Goal: Book appointment/travel/reservation

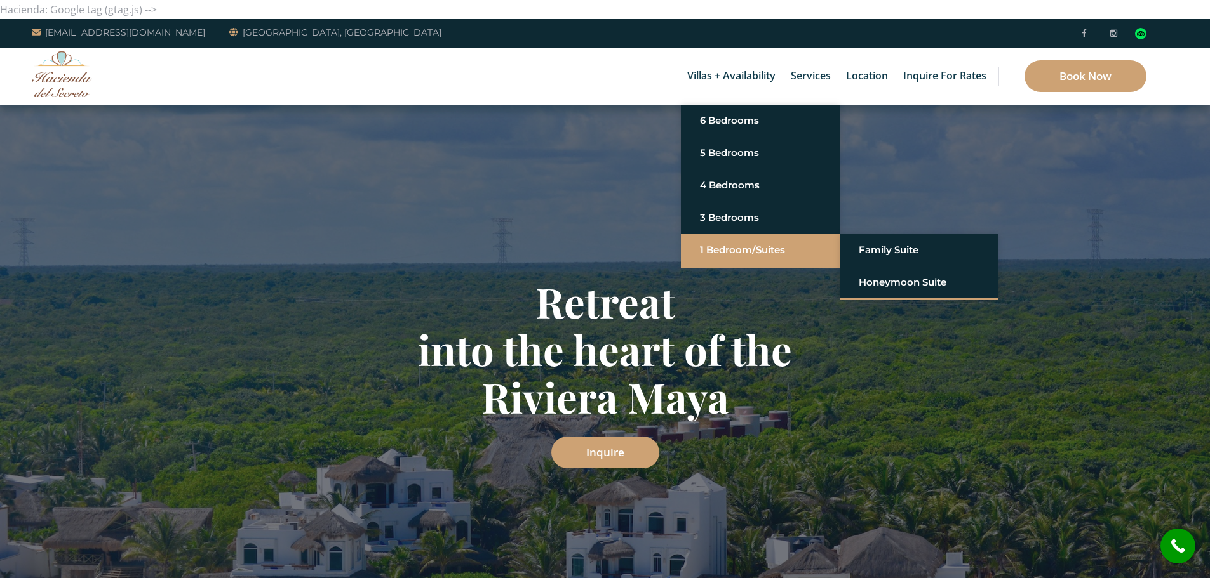
click at [734, 255] on link "1 Bedroom/Suites" at bounding box center [760, 250] width 121 height 23
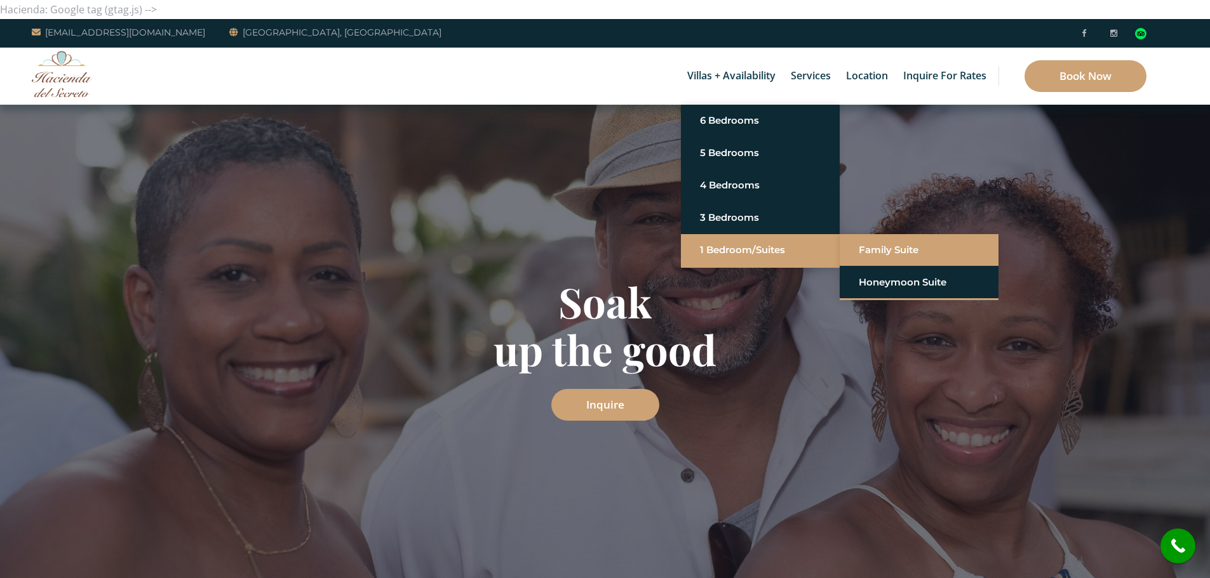
click at [912, 253] on link "Family Suite" at bounding box center [918, 250] width 121 height 23
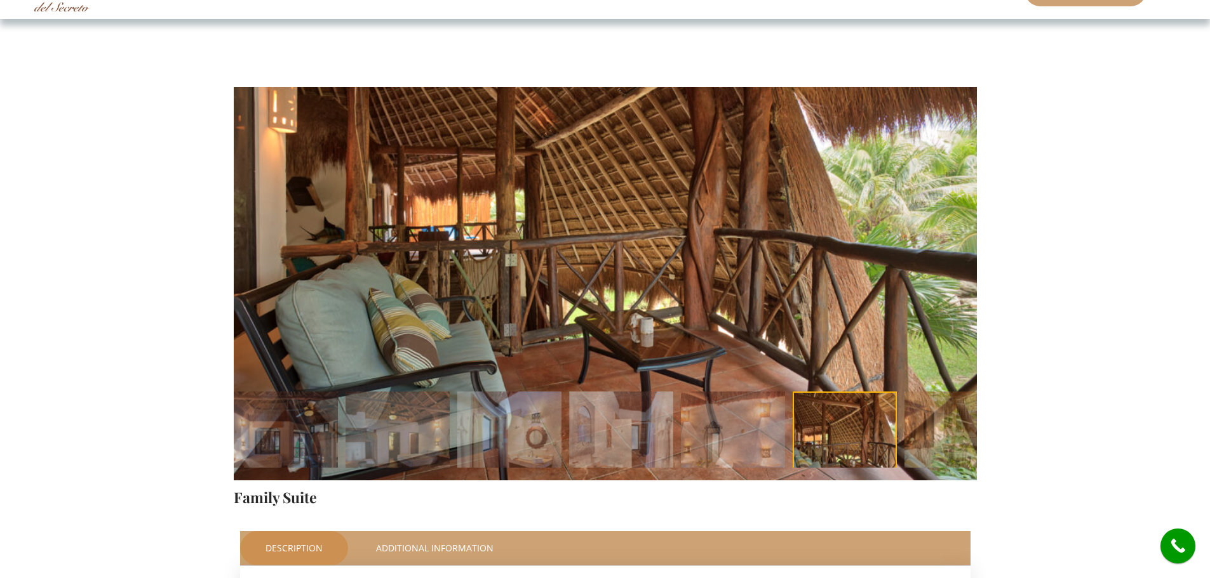
scroll to position [63, 0]
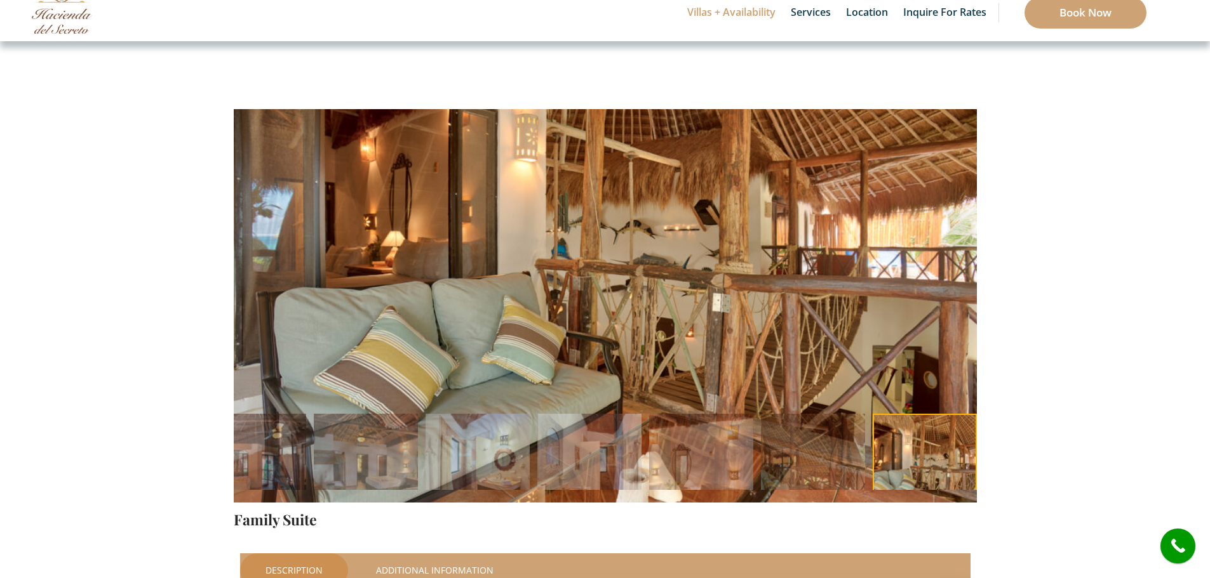
click at [930, 466] on li at bounding box center [925, 466] width 112 height 104
click at [281, 448] on img at bounding box center [254, 466] width 104 height 104
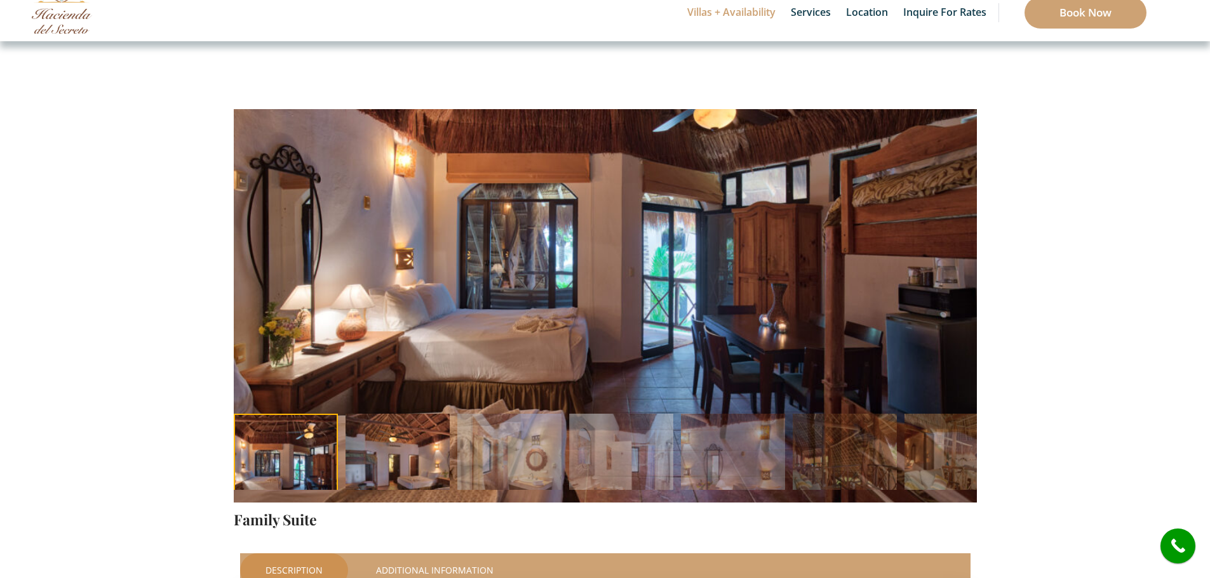
click at [390, 463] on img at bounding box center [397, 466] width 104 height 104
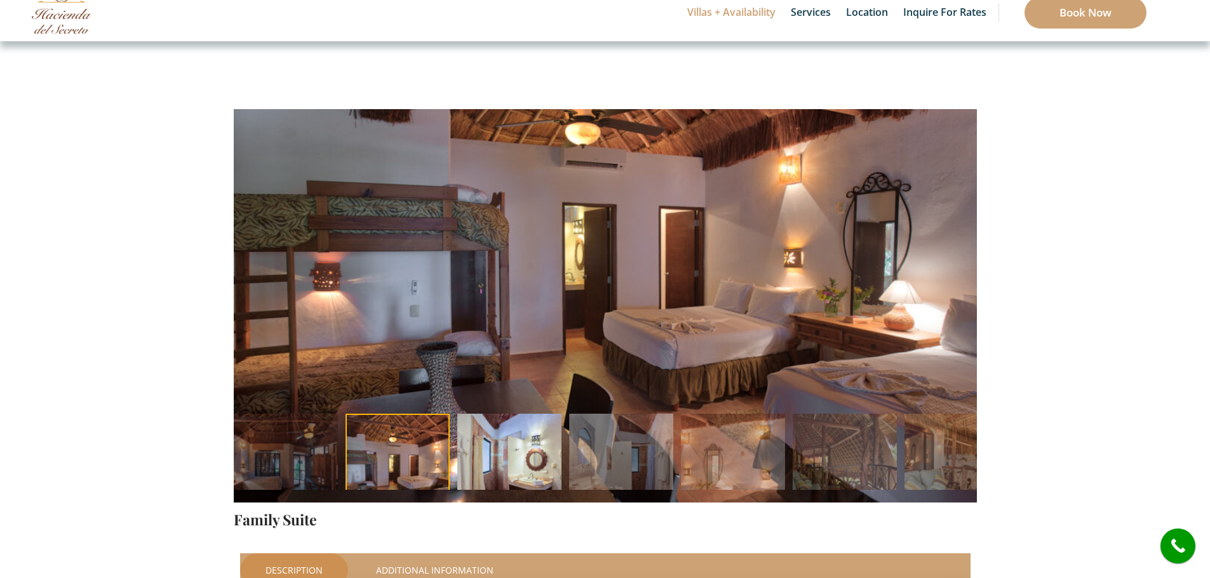
click at [495, 462] on img at bounding box center [509, 466] width 104 height 104
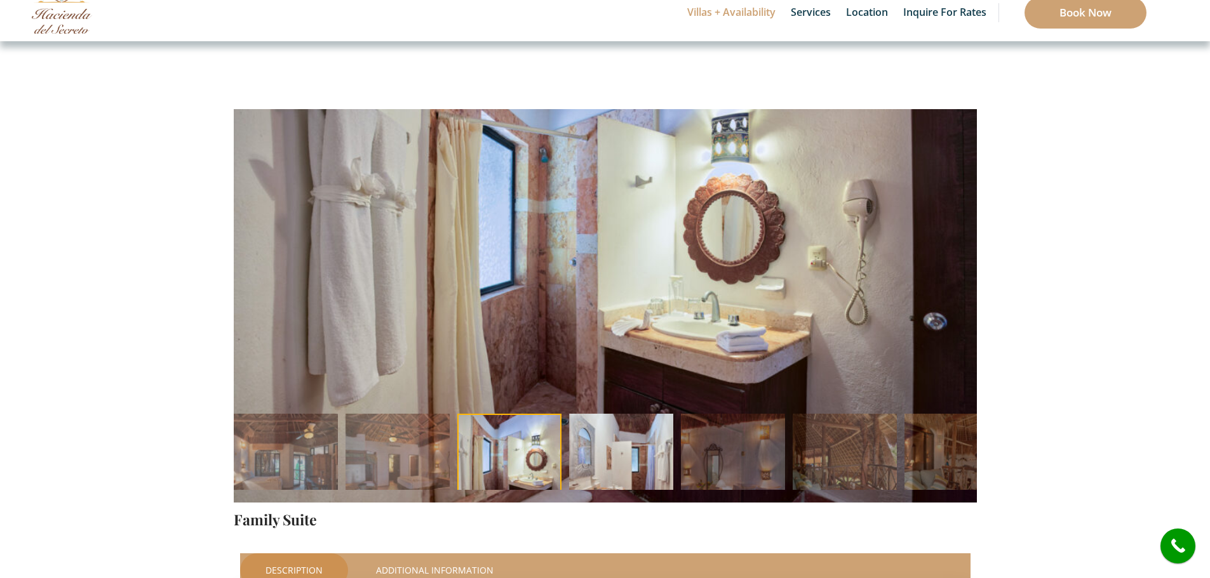
click at [629, 456] on img at bounding box center [621, 466] width 104 height 104
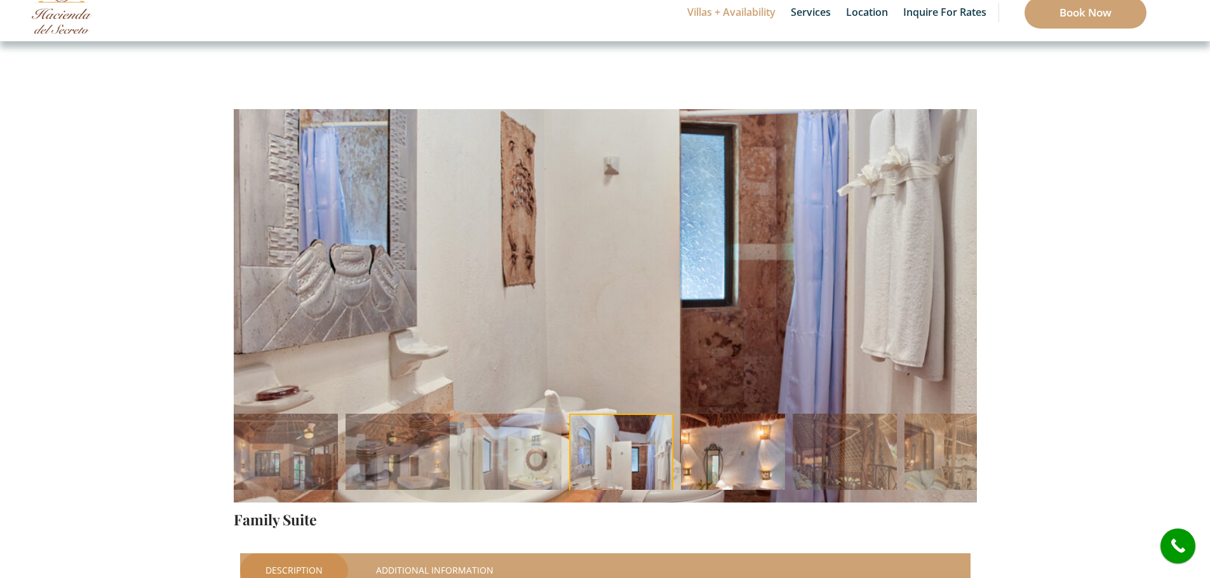
click at [731, 457] on img at bounding box center [733, 466] width 104 height 104
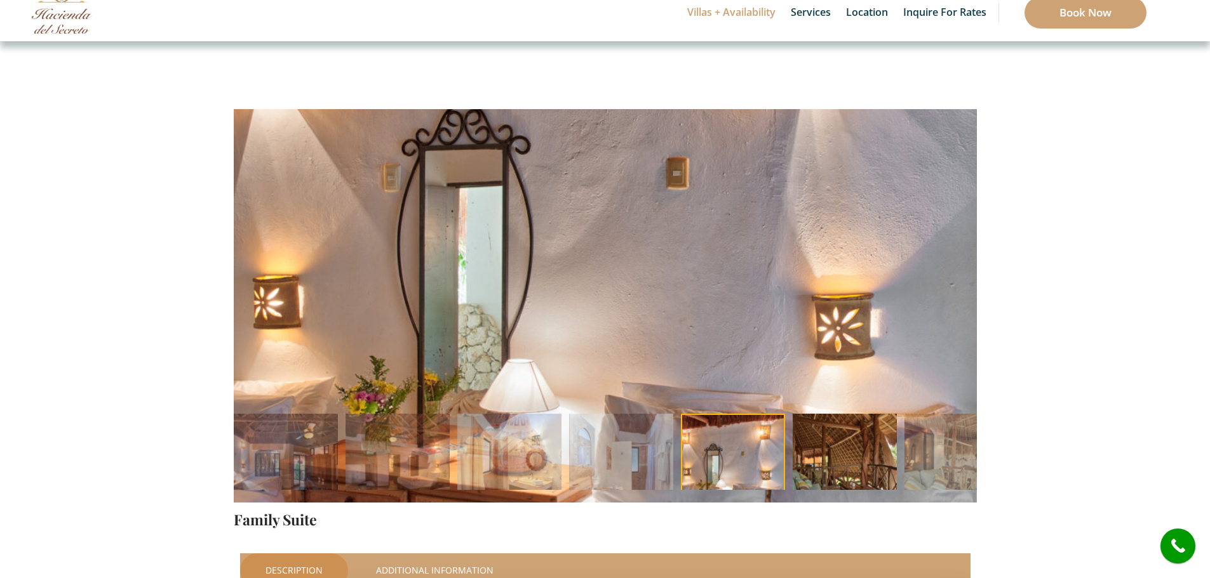
click at [829, 470] on img at bounding box center [844, 466] width 104 height 104
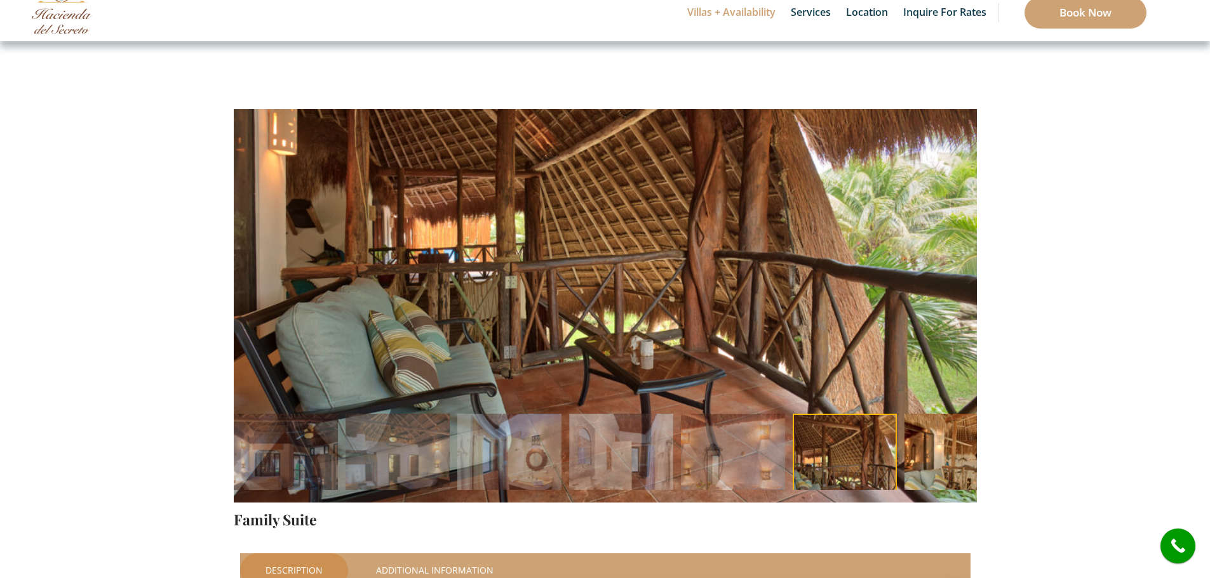
click at [943, 470] on img at bounding box center [956, 466] width 104 height 104
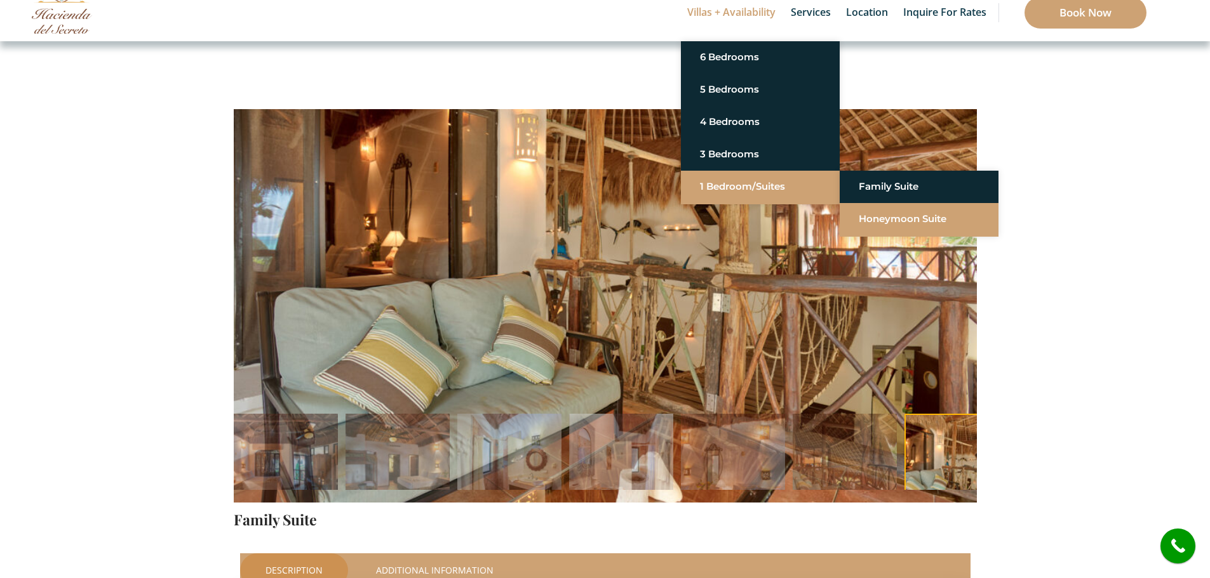
click at [912, 215] on font "Honeymoon Suite" at bounding box center [902, 219] width 88 height 12
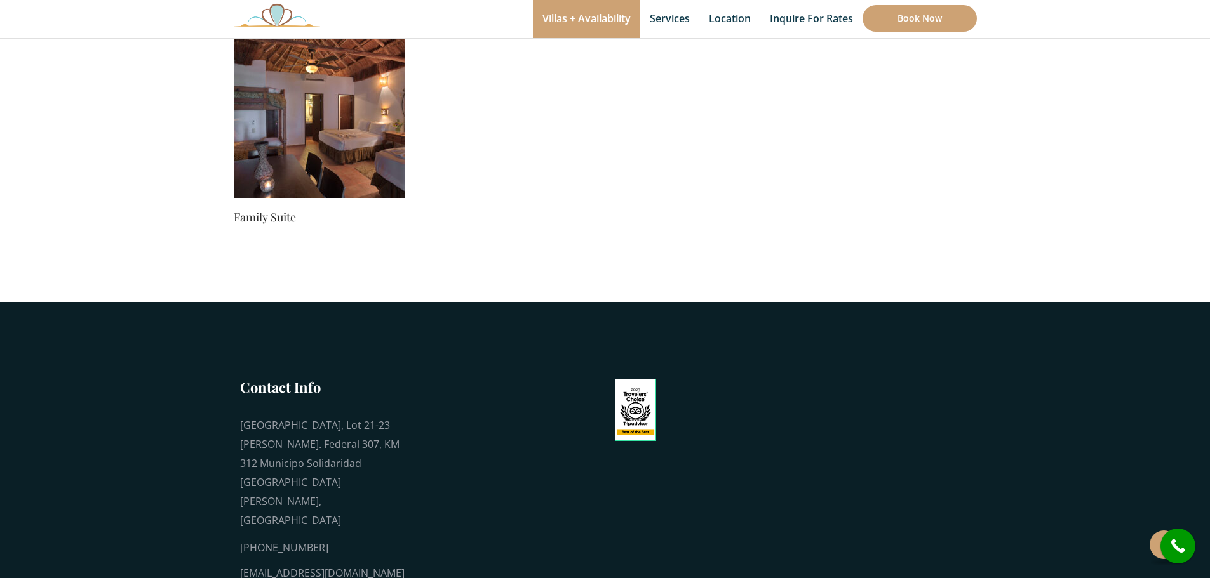
scroll to position [571, 0]
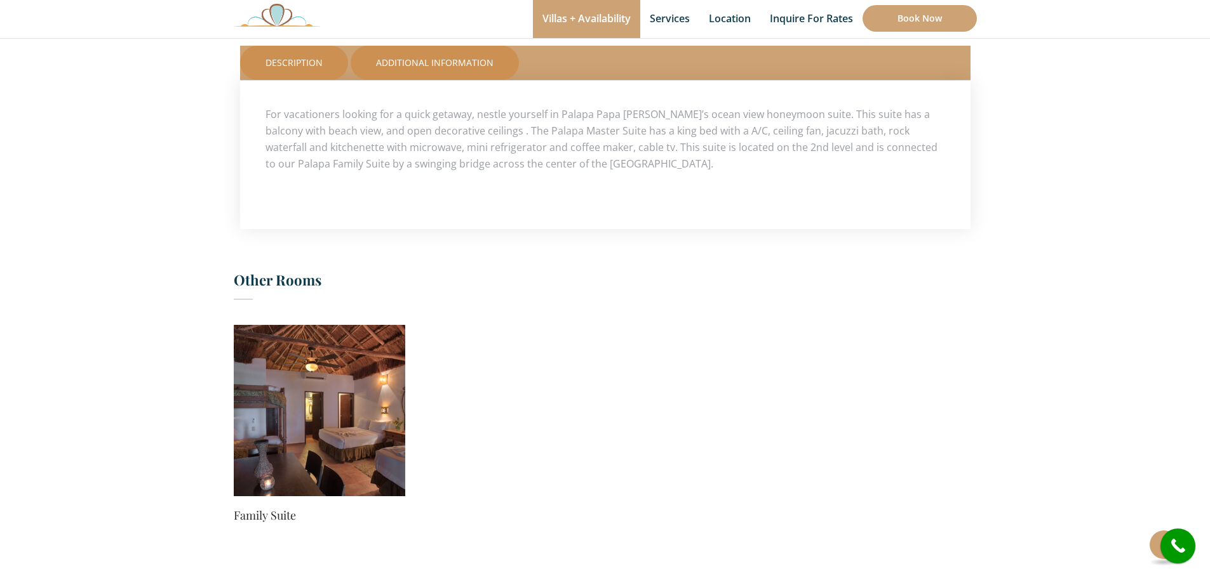
click at [474, 63] on link "Additional Information" at bounding box center [434, 63] width 168 height 34
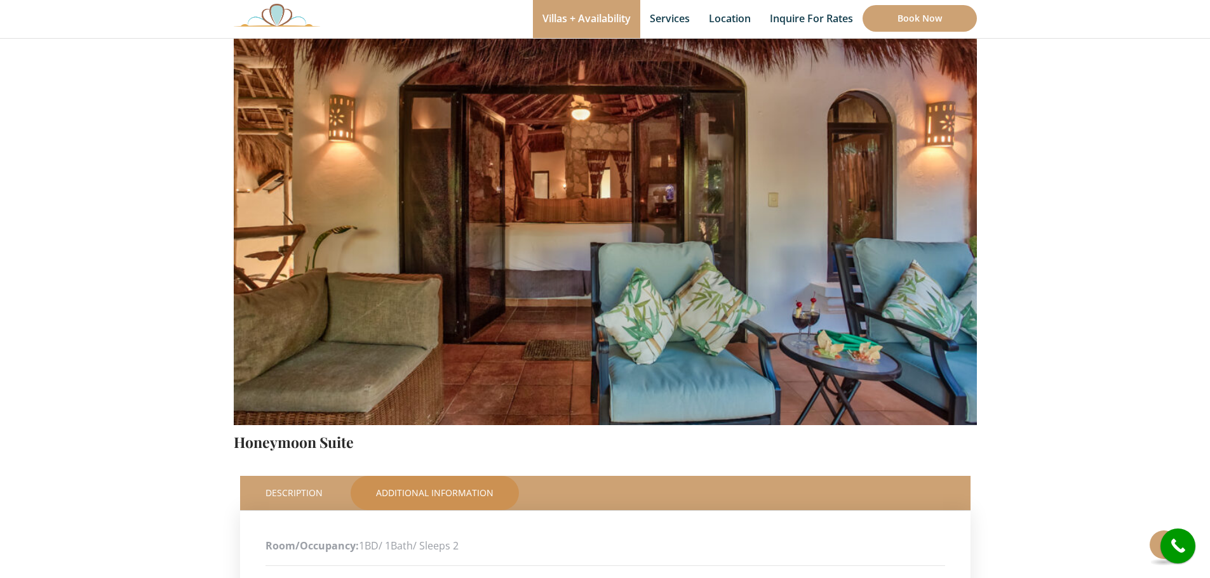
scroll to position [127, 0]
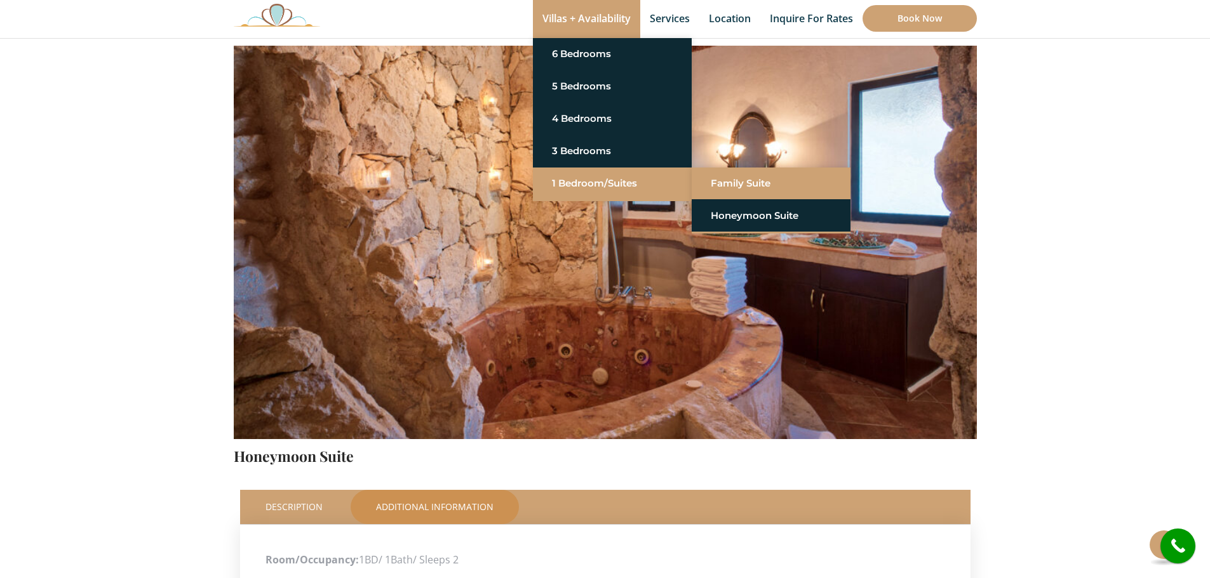
click at [745, 185] on link "Family Suite" at bounding box center [770, 183] width 121 height 23
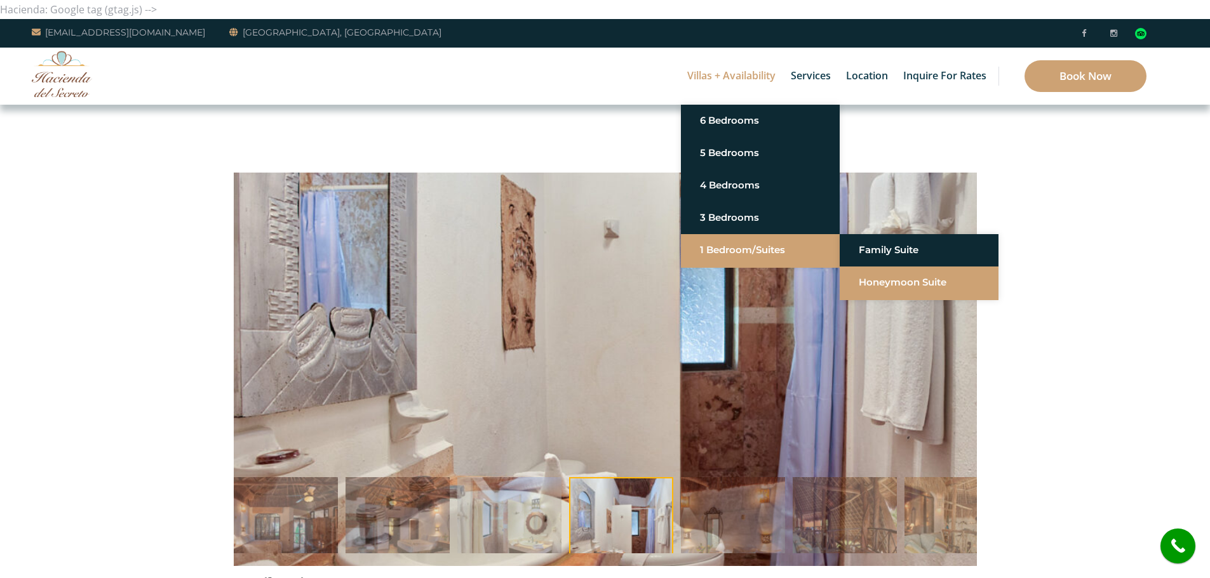
click at [905, 277] on link "Honeymoon Suite" at bounding box center [918, 282] width 121 height 23
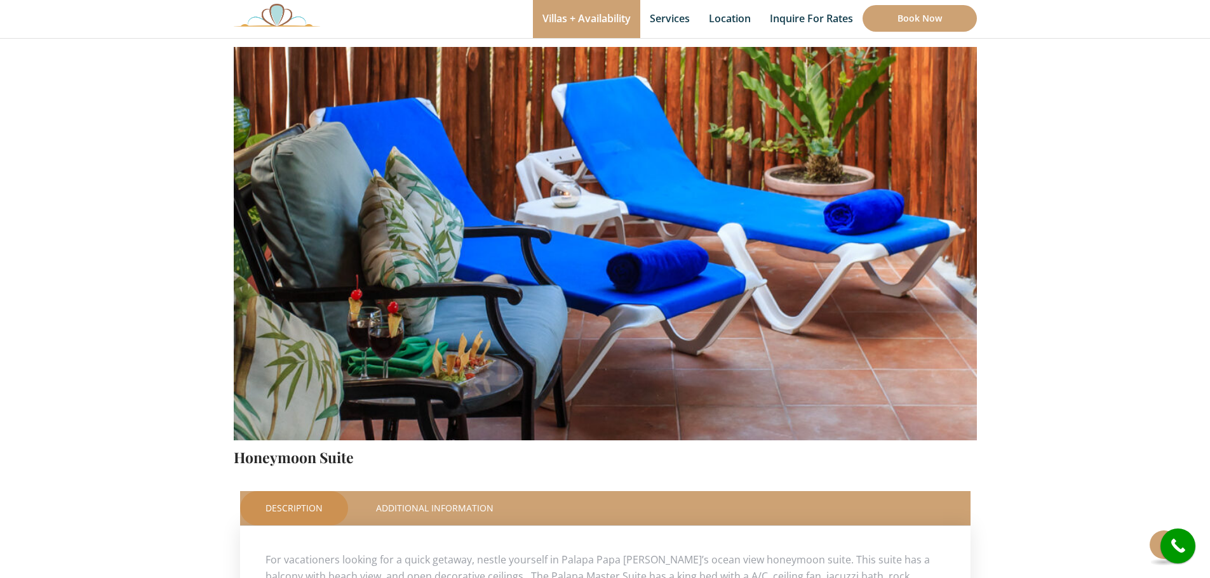
scroll to position [127, 0]
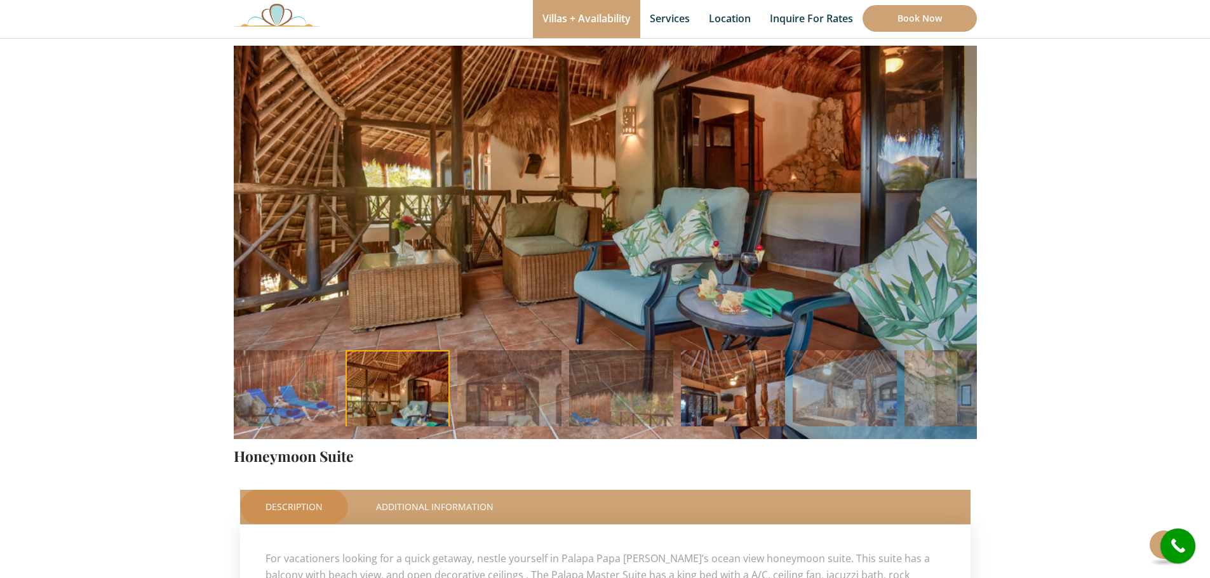
click at [716, 389] on img at bounding box center [733, 402] width 104 height 104
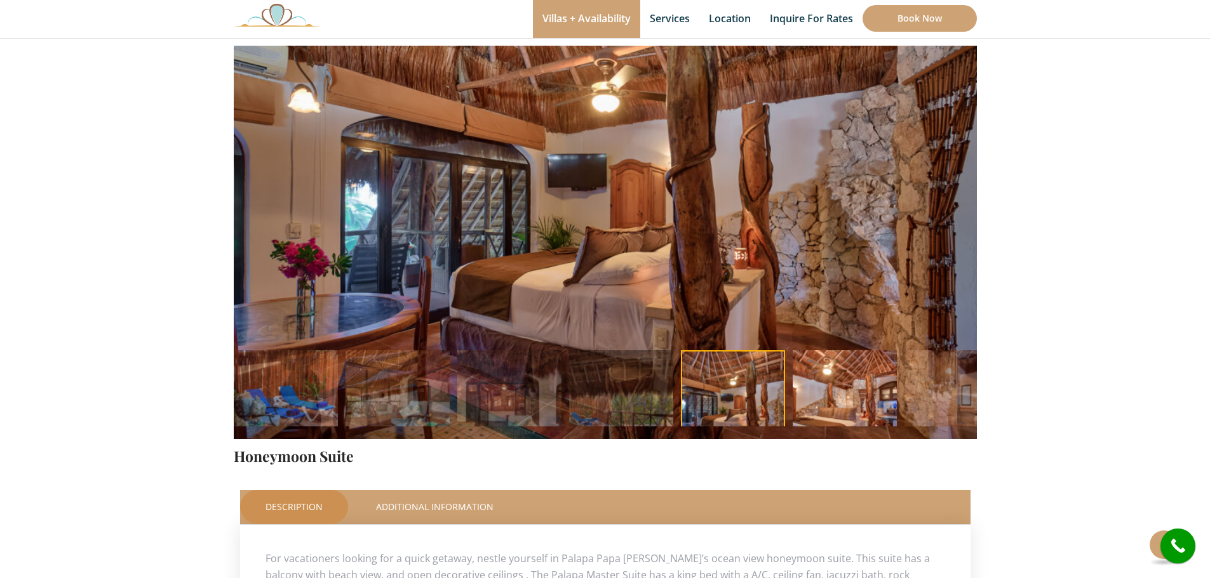
click at [835, 402] on img at bounding box center [844, 402] width 104 height 104
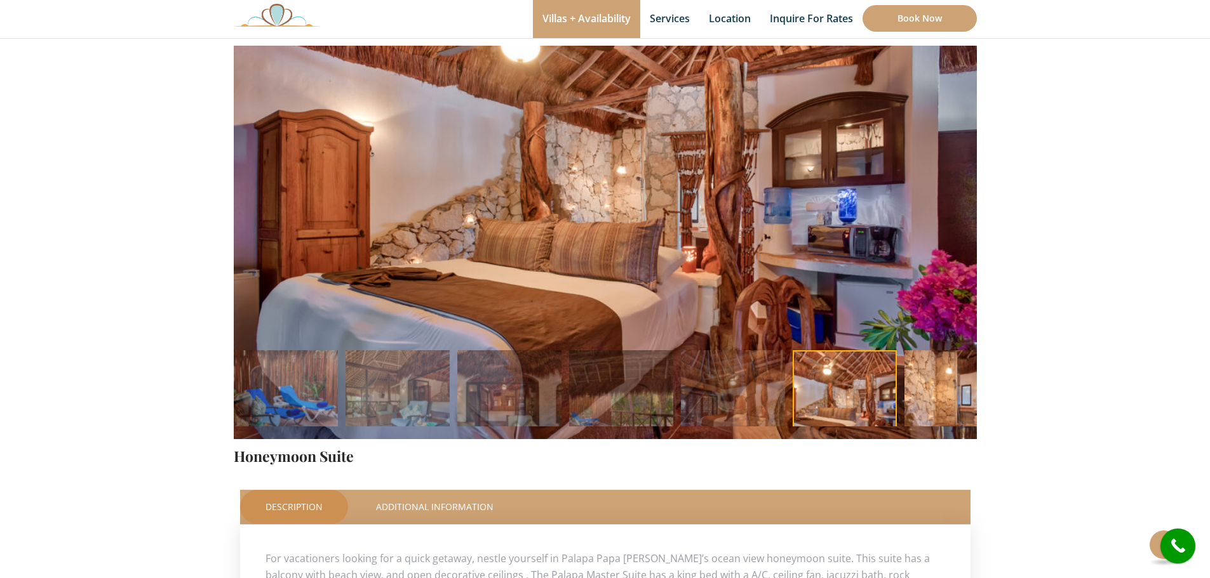
click at [926, 397] on img at bounding box center [956, 402] width 104 height 104
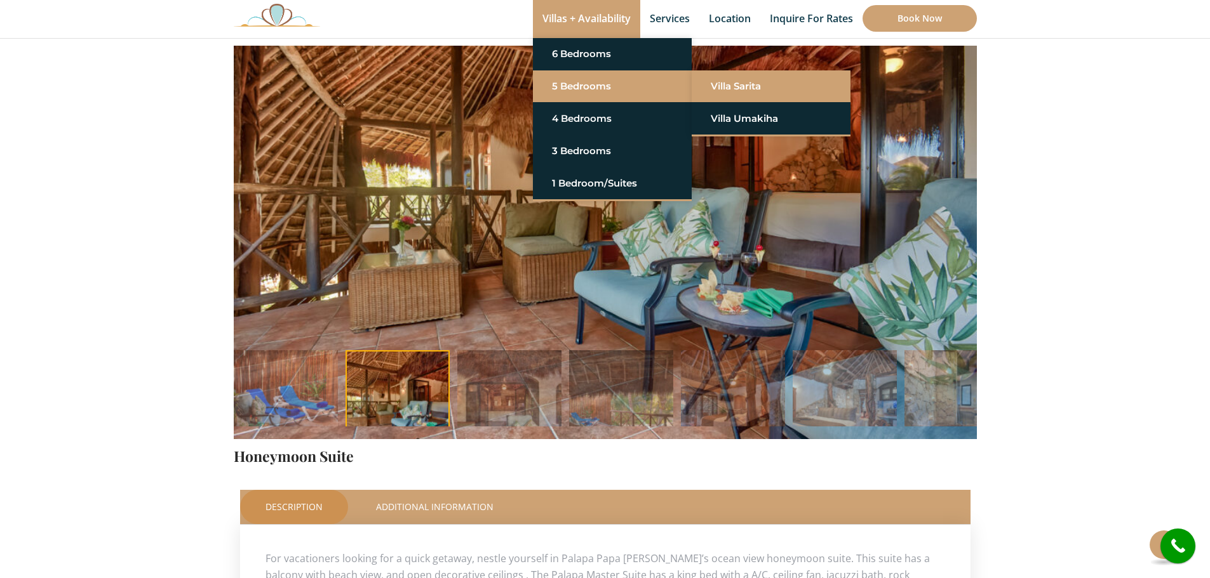
click at [743, 87] on link "Villa Sarita" at bounding box center [770, 86] width 121 height 23
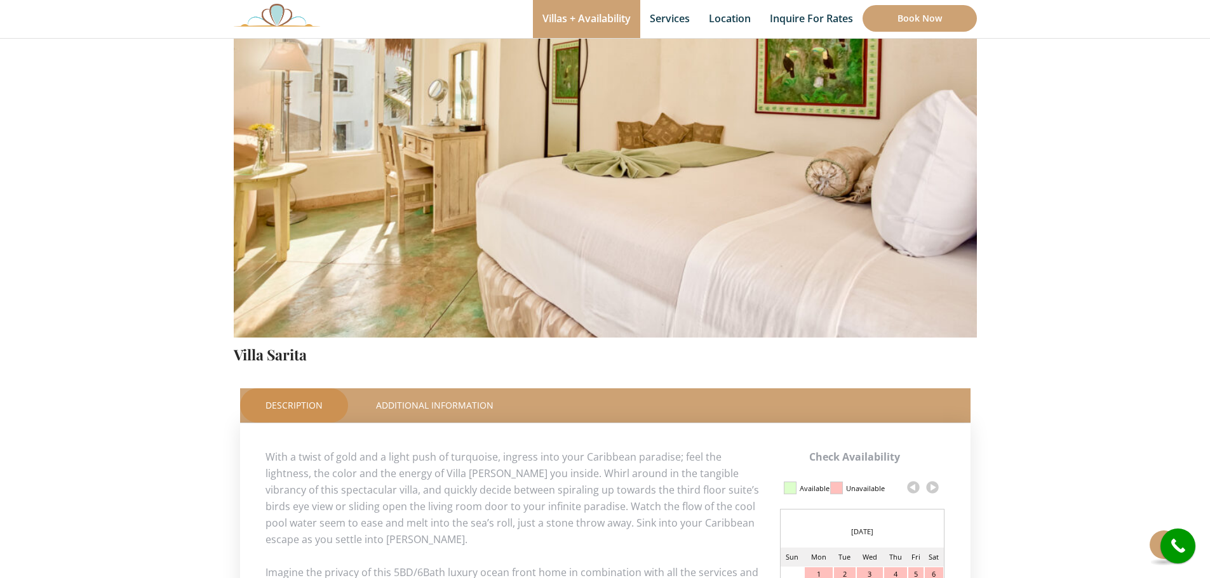
scroll to position [102, 0]
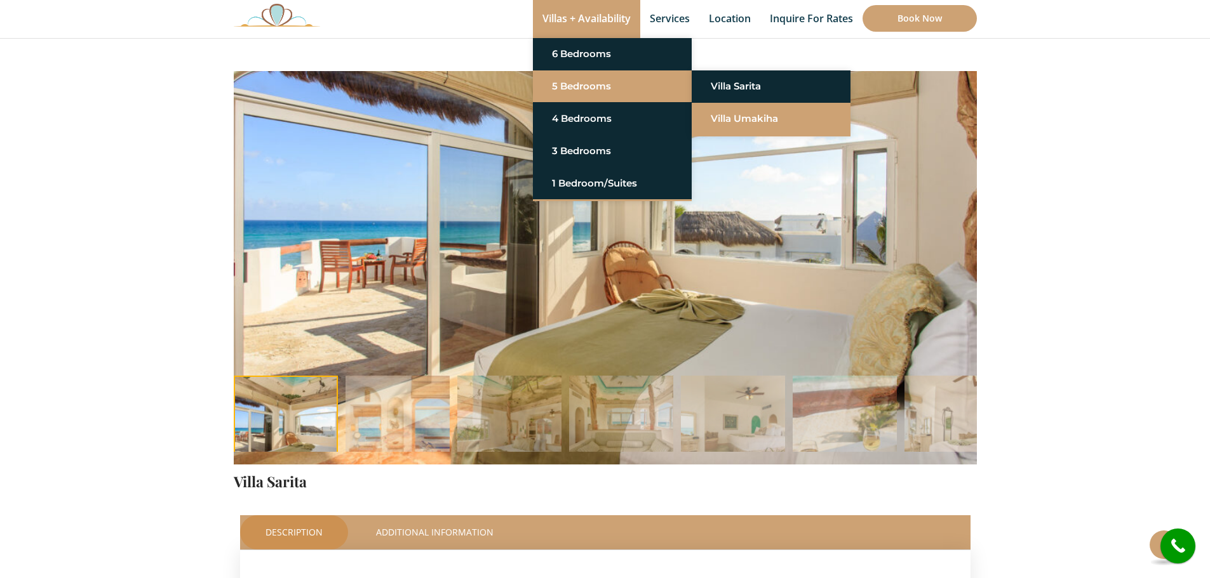
click at [769, 115] on link "Villa Umakiha" at bounding box center [770, 118] width 121 height 23
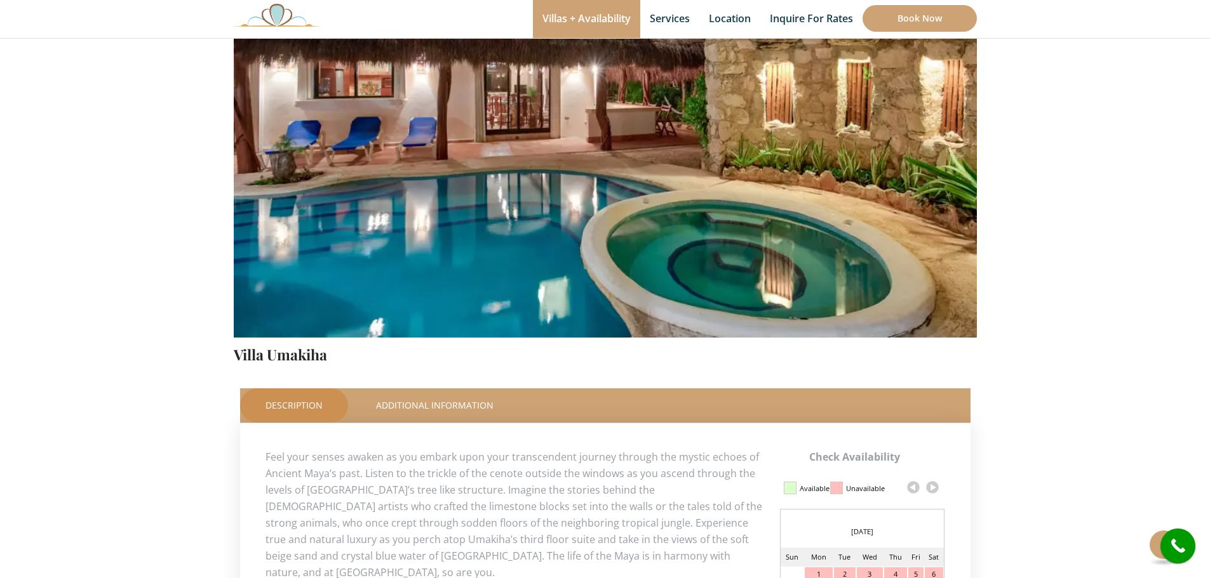
scroll to position [165, 0]
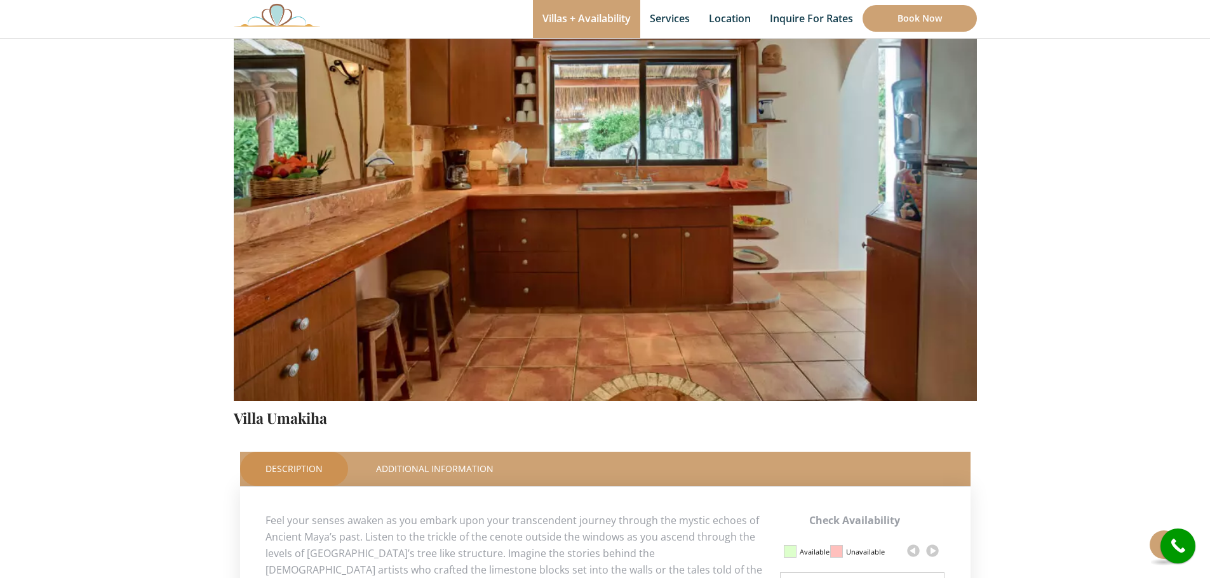
click at [277, 10] on img at bounding box center [277, 14] width 86 height 23
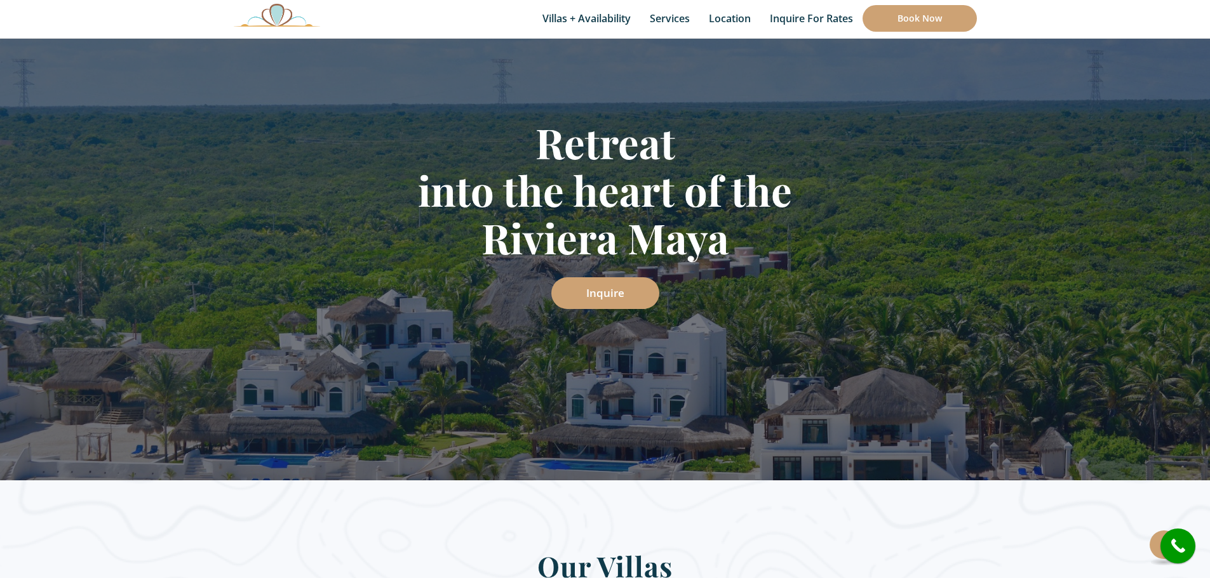
scroll to position [190, 0]
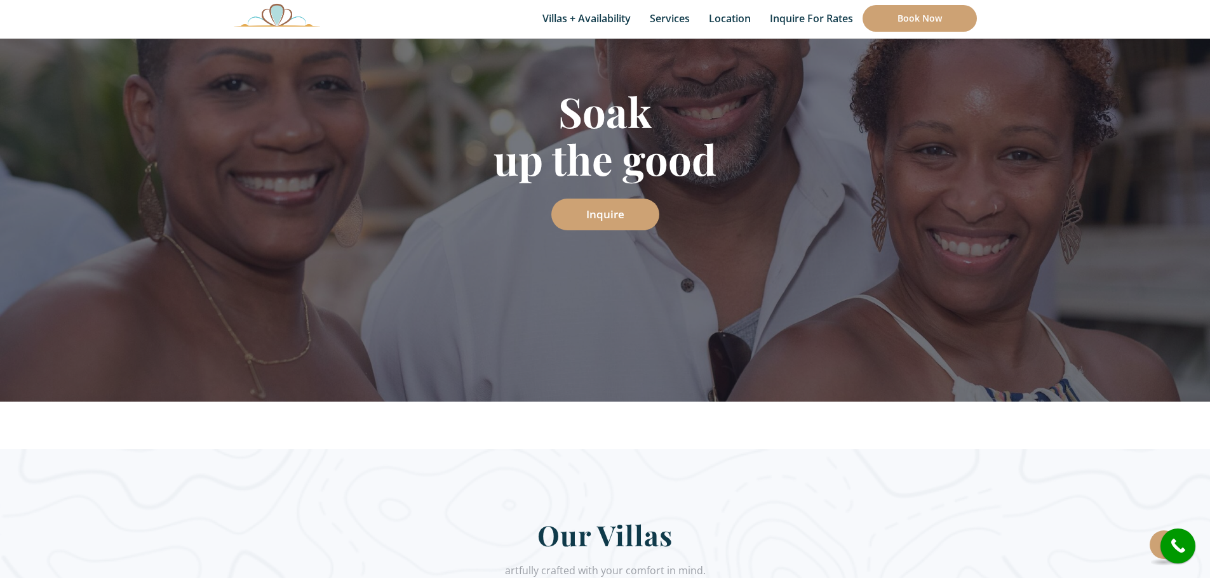
click at [289, 25] on img at bounding box center [277, 14] width 86 height 23
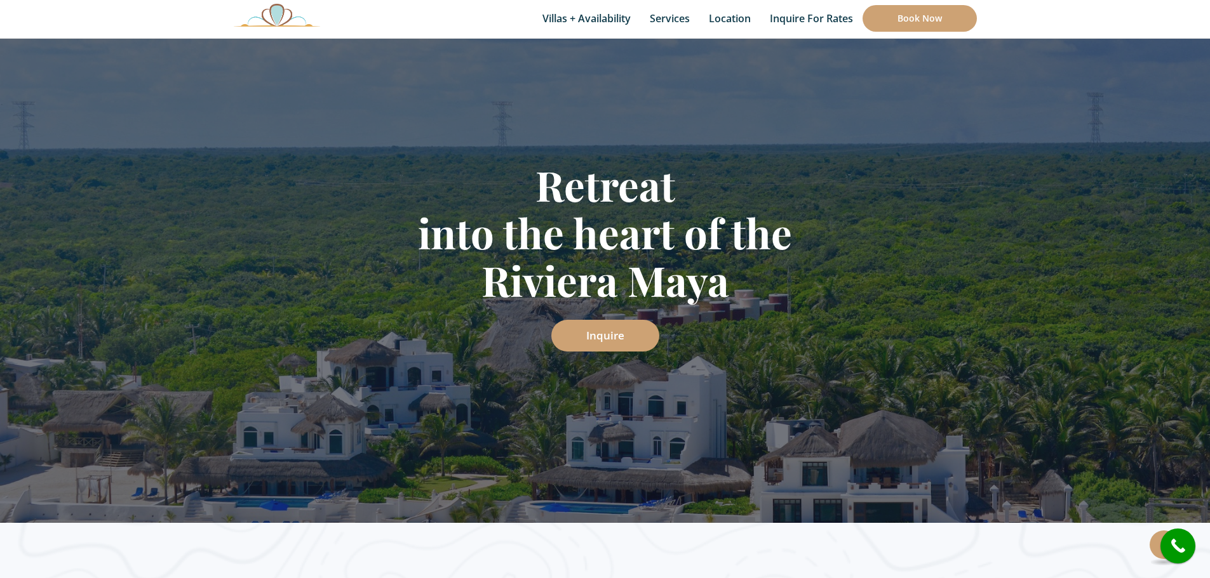
scroll to position [127, 0]
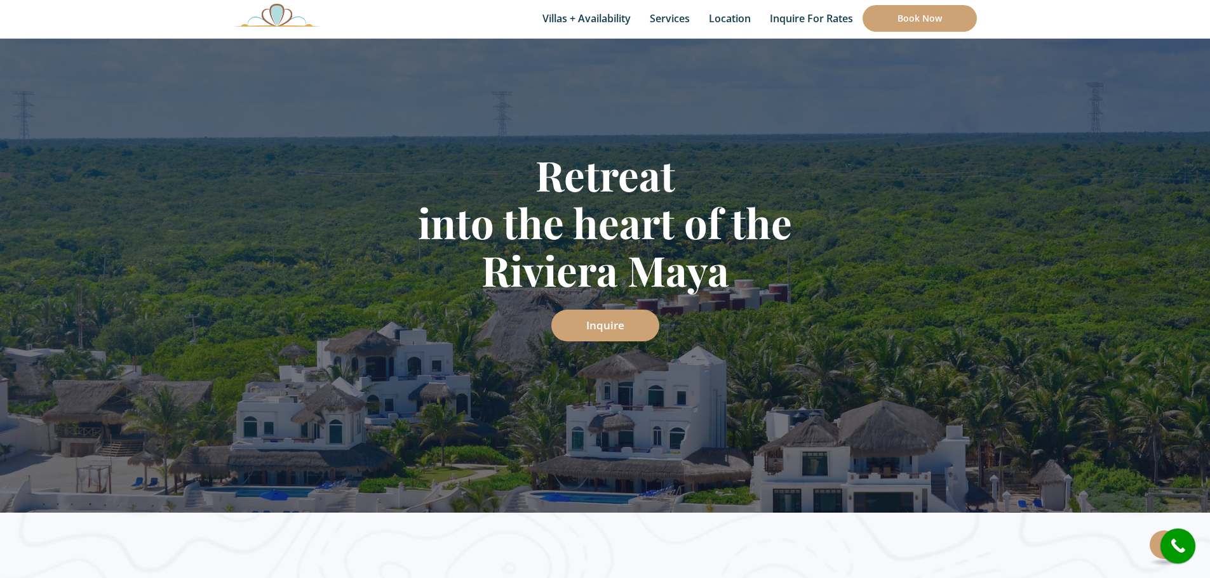
click at [597, 356] on div "Retreat into the heart of the Riviera Maya Inquire" at bounding box center [605, 245] width 1210 height 535
click at [345, 386] on div "Retreat into the heart of the Riviera Maya Inquire" at bounding box center [605, 245] width 1210 height 535
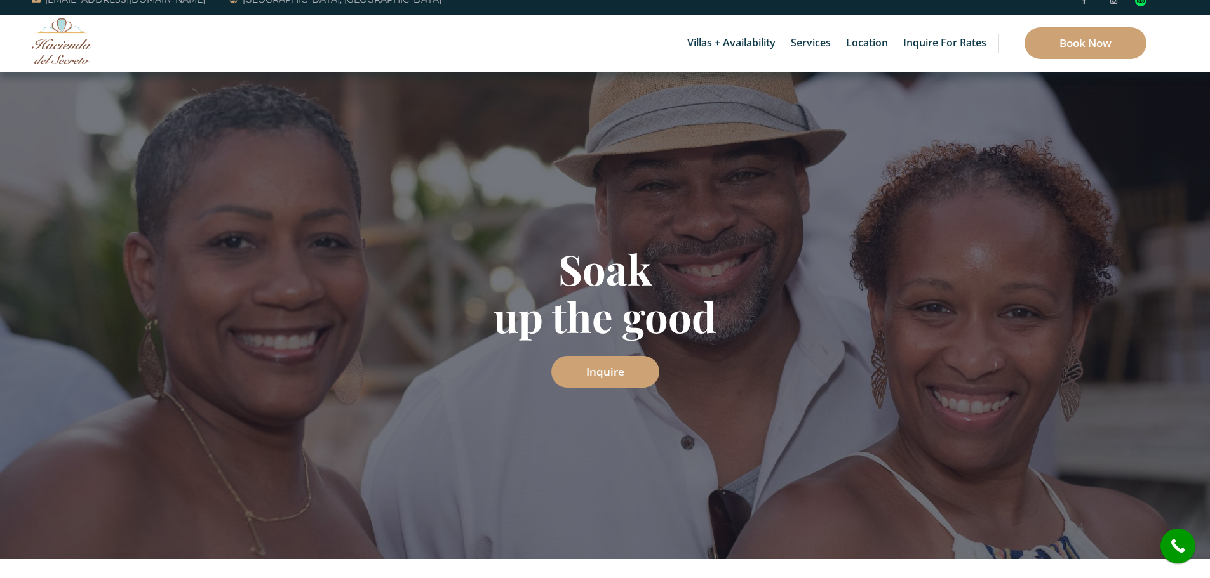
scroll to position [0, 0]
